Goal: Check status: Check status

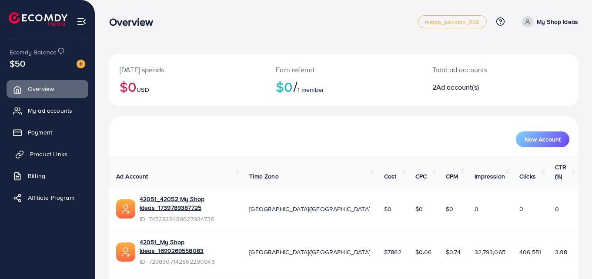
click at [61, 155] on span "Product Links" at bounding box center [48, 154] width 37 height 9
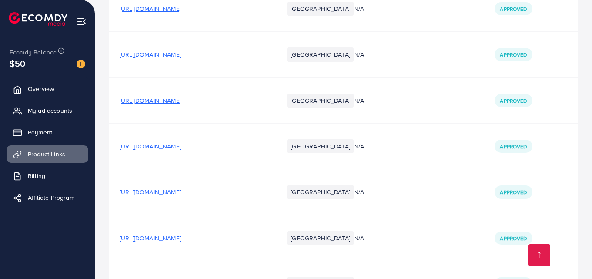
scroll to position [14312, 0]
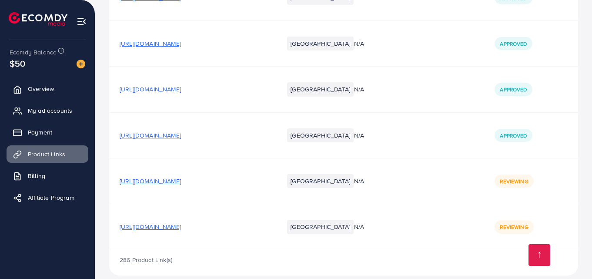
click at [510, 178] on span "Reviewing" at bounding box center [514, 181] width 28 height 7
drag, startPoint x: 413, startPoint y: 177, endPoint x: 398, endPoint y: 178, distance: 15.7
click at [409, 177] on td "N/A" at bounding box center [414, 181] width 141 height 46
click at [537, 250] on link at bounding box center [540, 255] width 22 height 22
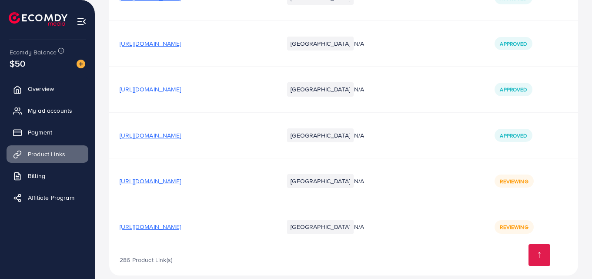
drag, startPoint x: 592, startPoint y: 273, endPoint x: 592, endPoint y: 257, distance: 15.7
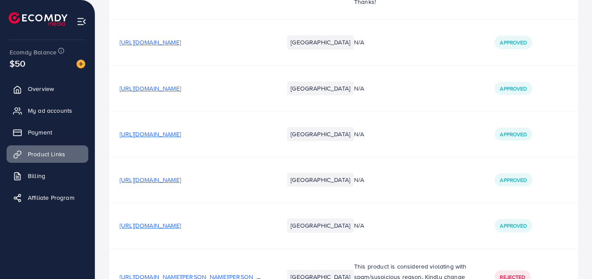
scroll to position [0, 0]
